Goal: Navigation & Orientation: Find specific page/section

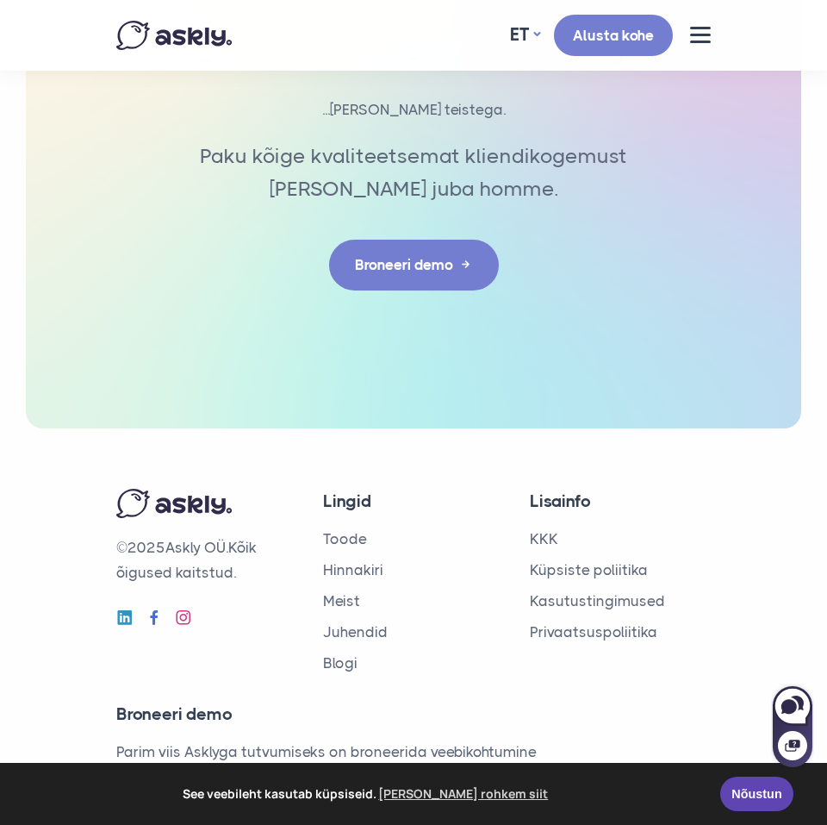
scroll to position [7181, 0]
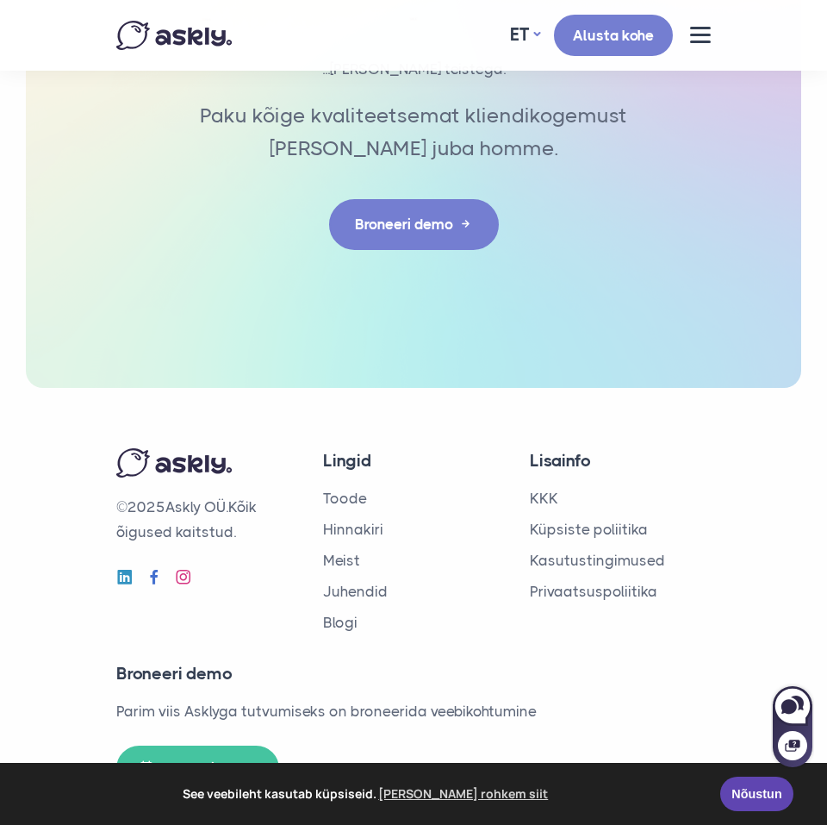
click at [702, 38] on button at bounding box center [700, 35] width 21 height 16
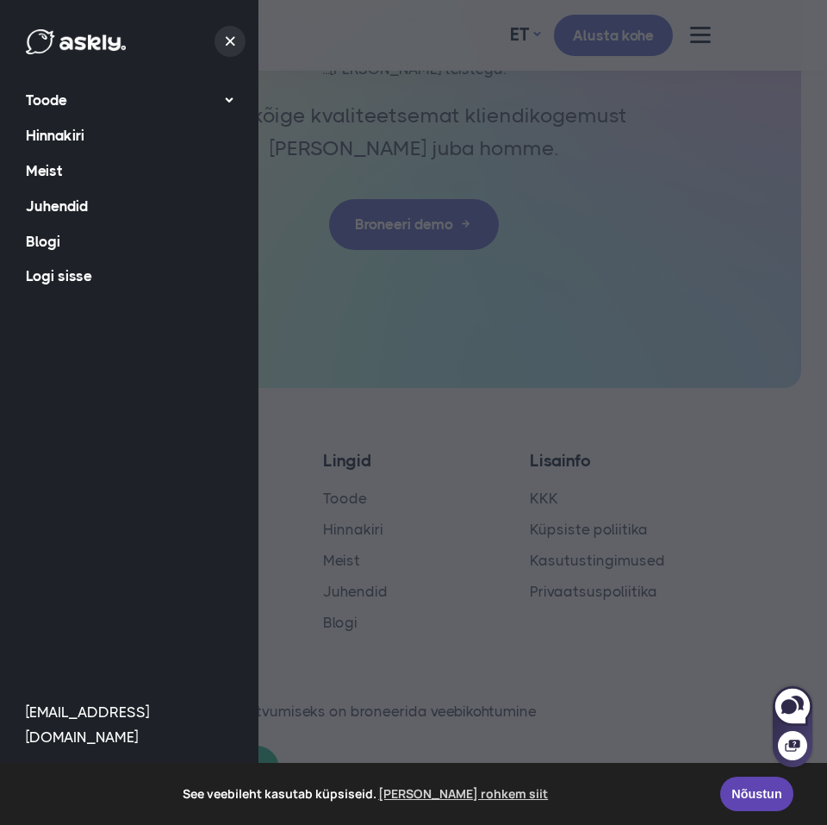
click at [59, 169] on link "Meist" at bounding box center [129, 170] width 207 height 35
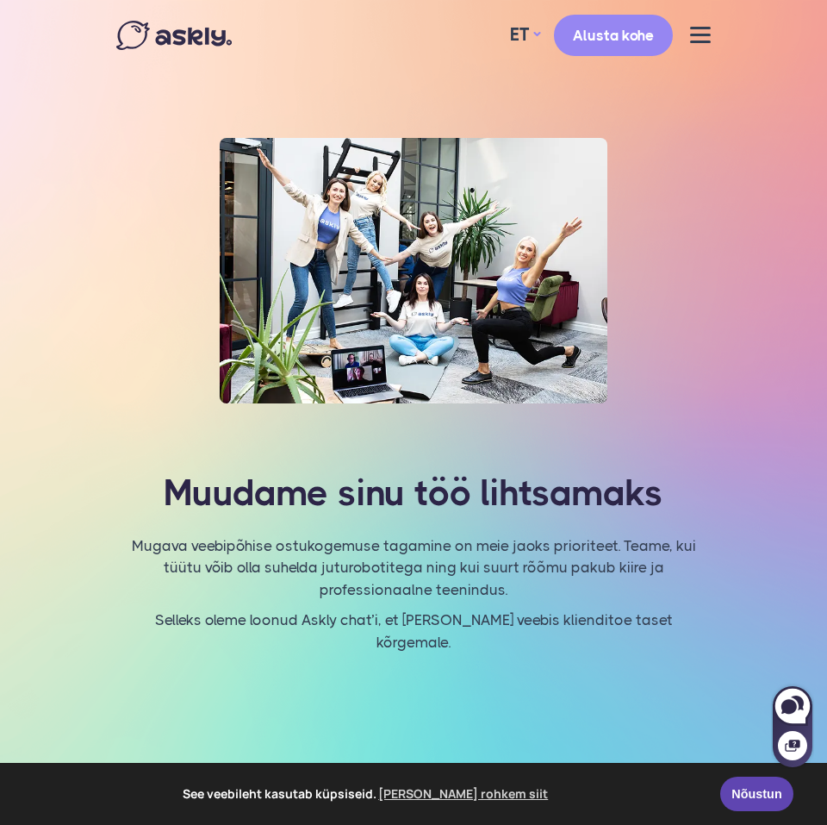
click at [702, 37] on button at bounding box center [700, 35] width 21 height 16
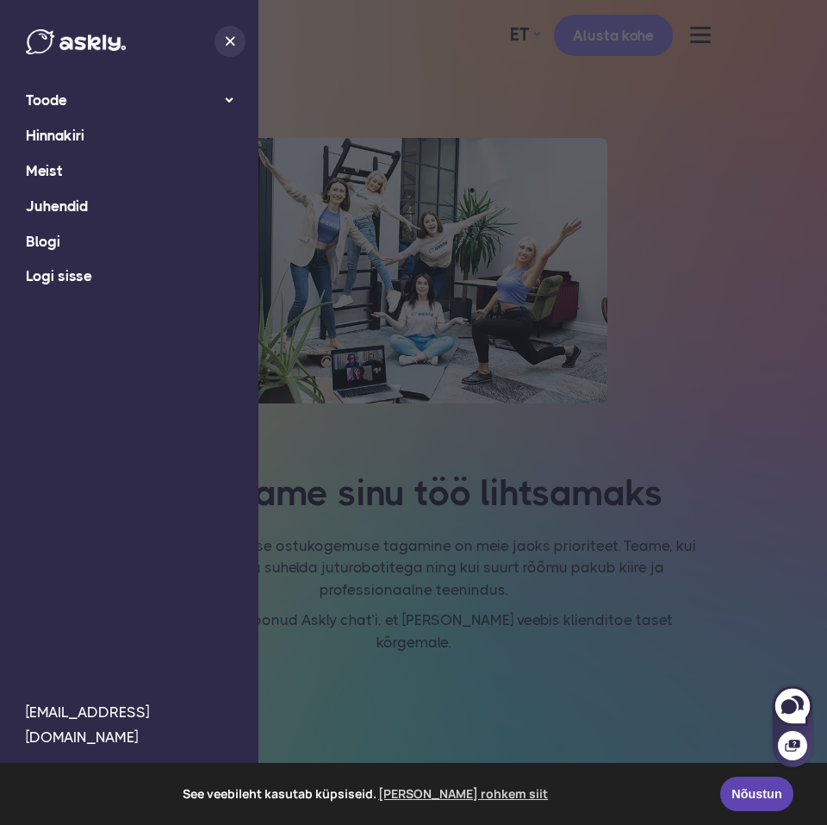
click at [44, 246] on link "Blogi" at bounding box center [129, 241] width 207 height 35
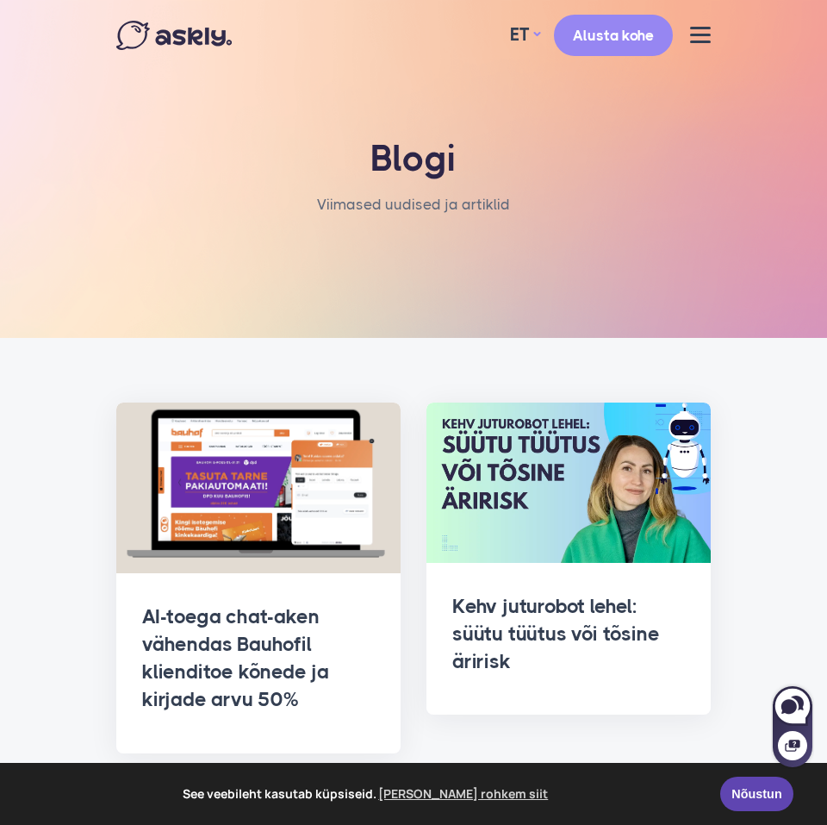
click at [700, 34] on span at bounding box center [700, 35] width 21 height 3
